Goal: Communication & Community: Answer question/provide support

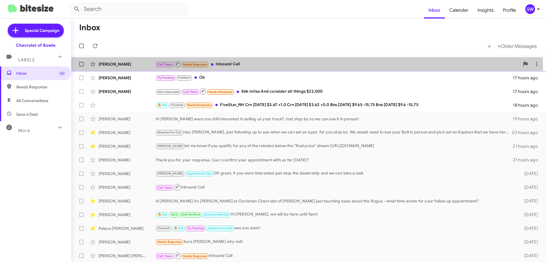
click at [234, 67] on div "Call Them Needs Response Inbound Call" at bounding box center [338, 63] width 364 height 7
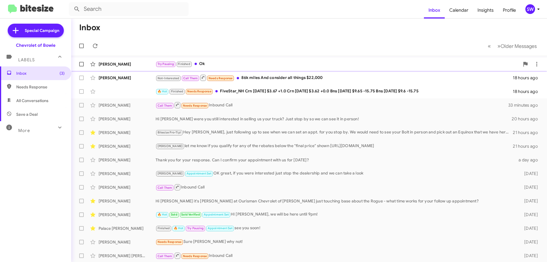
drag, startPoint x: 204, startPoint y: 63, endPoint x: 220, endPoint y: 62, distance: 16.3
click at [204, 64] on div "Try Pausing Finished Ok" at bounding box center [338, 64] width 364 height 7
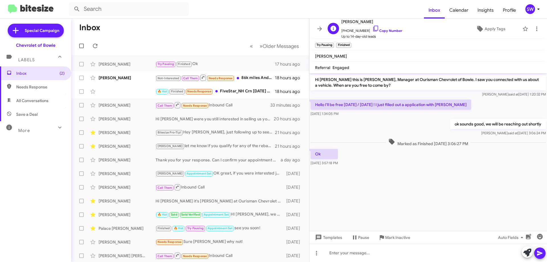
drag, startPoint x: 366, startPoint y: 24, endPoint x: 359, endPoint y: 18, distance: 9.3
click at [341, 21] on div "J Jasmine Stewart +17378643426 Copy Number Up to 14-day-old leads" at bounding box center [364, 28] width 77 height 21
click at [377, 13] on form at bounding box center [246, 9] width 355 height 14
